Goal: Task Accomplishment & Management: Manage account settings

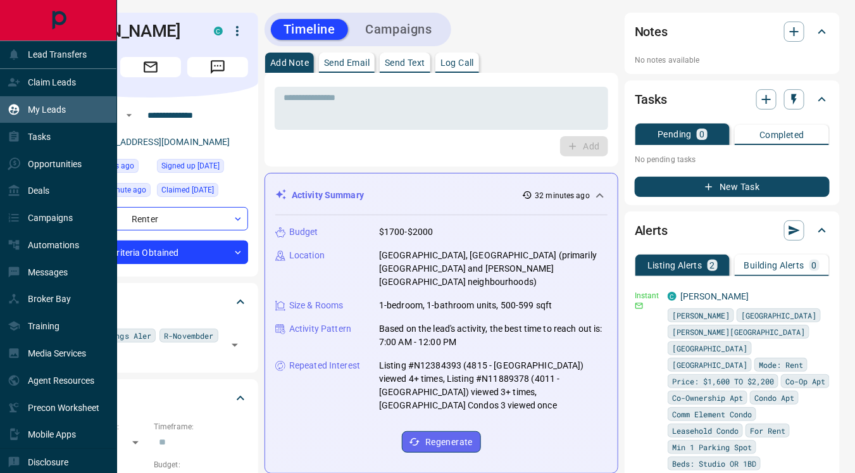
click at [45, 109] on p "My Leads" at bounding box center [47, 109] width 38 height 10
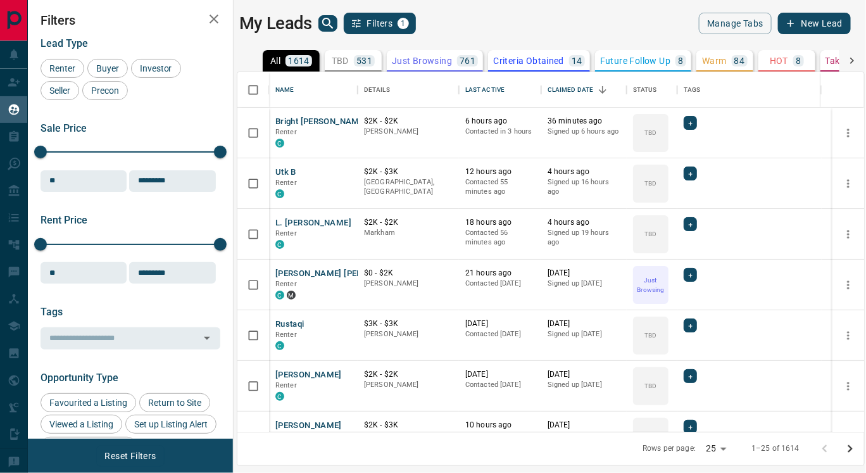
scroll to position [349, 616]
click at [532, 58] on p "Criteria Obtained" at bounding box center [528, 60] width 71 height 9
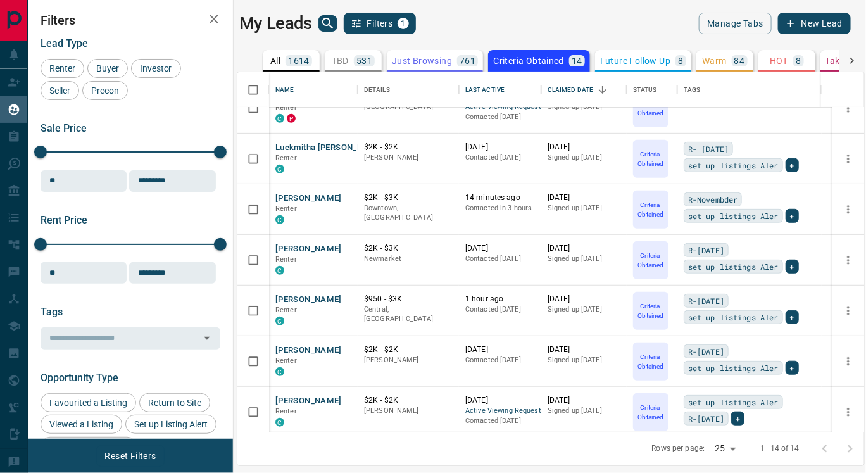
scroll to position [383, 0]
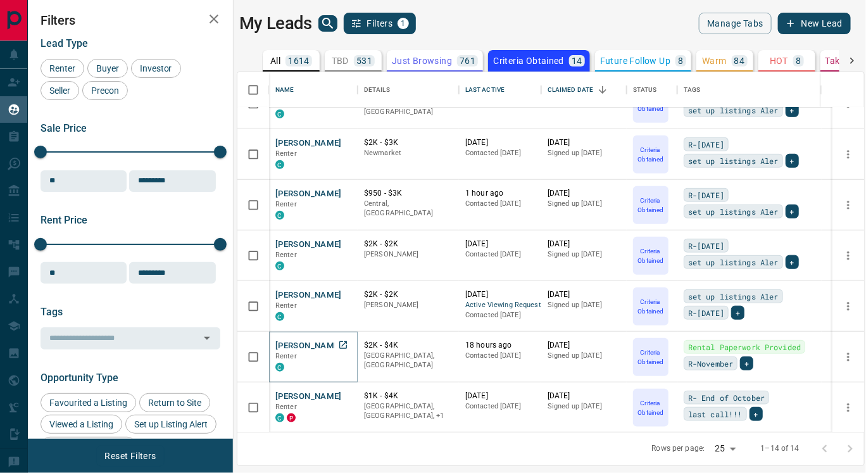
click at [281, 347] on button "[PERSON_NAME]" at bounding box center [308, 346] width 66 height 12
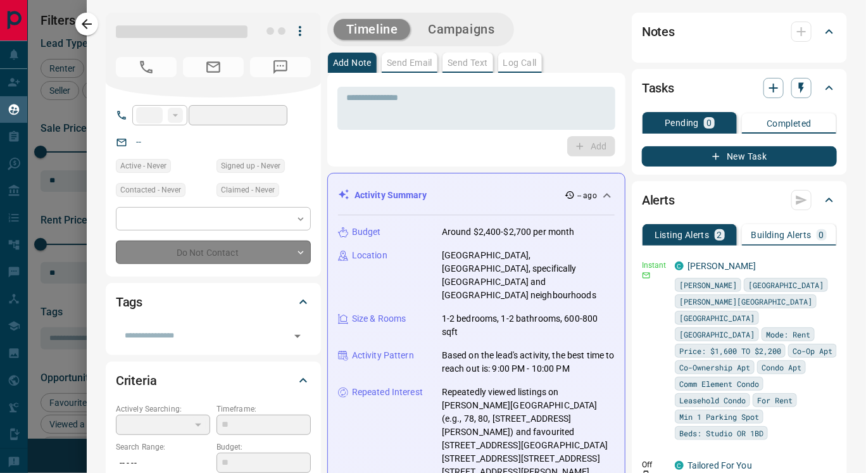
type input "**"
type input "**********"
type input "*"
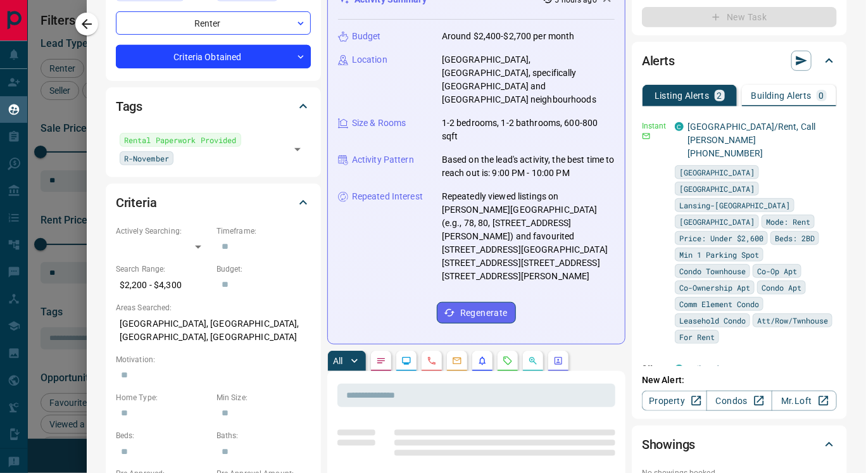
scroll to position [258, 0]
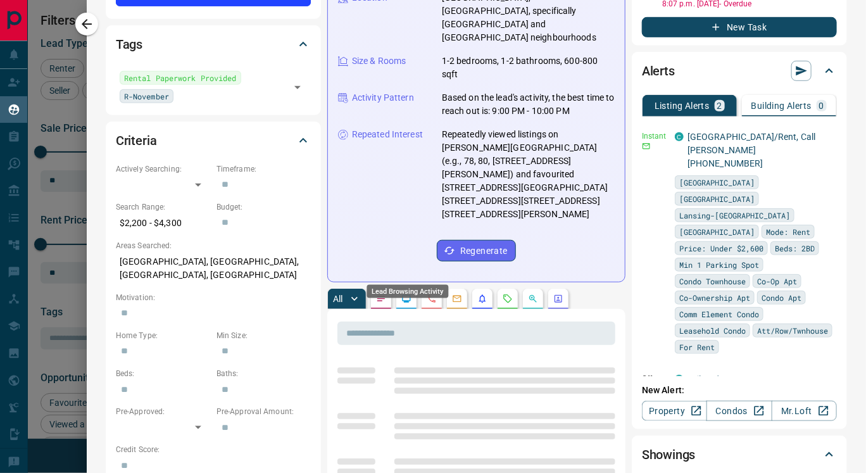
click at [404, 295] on icon "Lead Browsing Activity" at bounding box center [406, 299] width 8 height 8
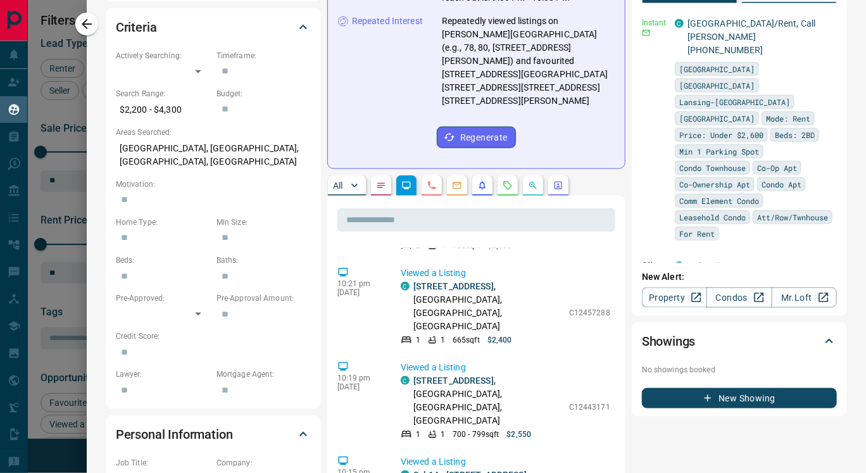
scroll to position [1427, 0]
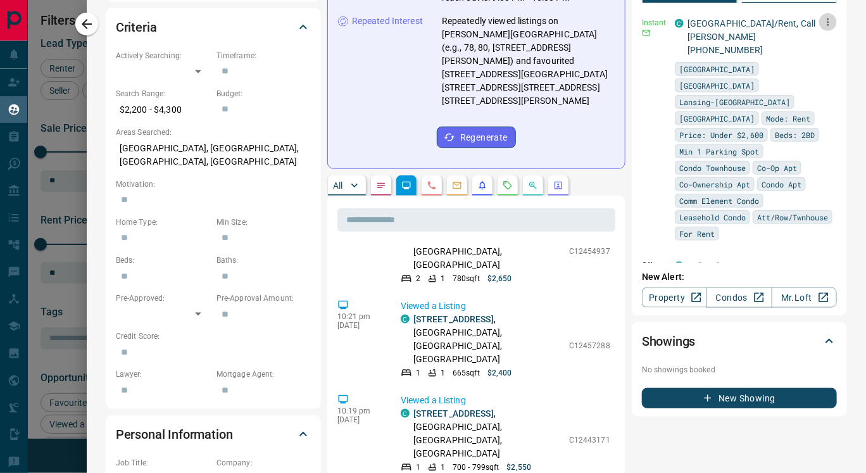
click at [822, 22] on icon "button" at bounding box center [827, 21] width 11 height 11
click at [794, 66] on link "Edit" at bounding box center [784, 65] width 28 height 12
click at [306, 73] on div at bounding box center [433, 236] width 866 height 473
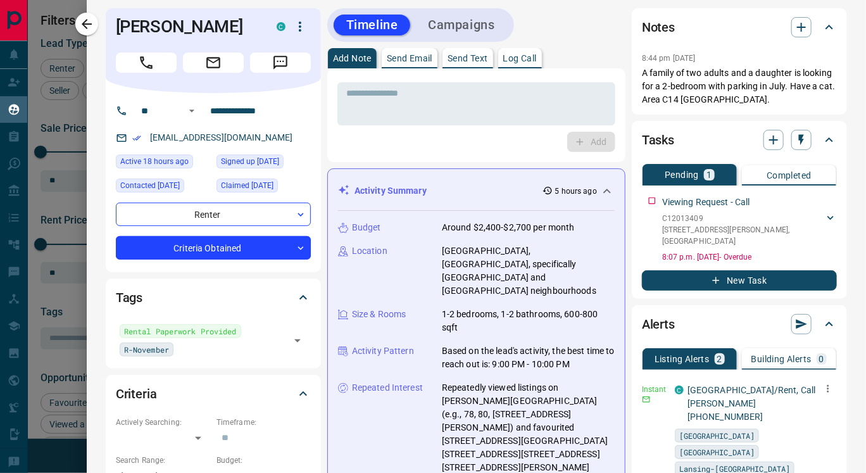
scroll to position [0, 0]
